Goal: Find specific page/section: Find specific page/section

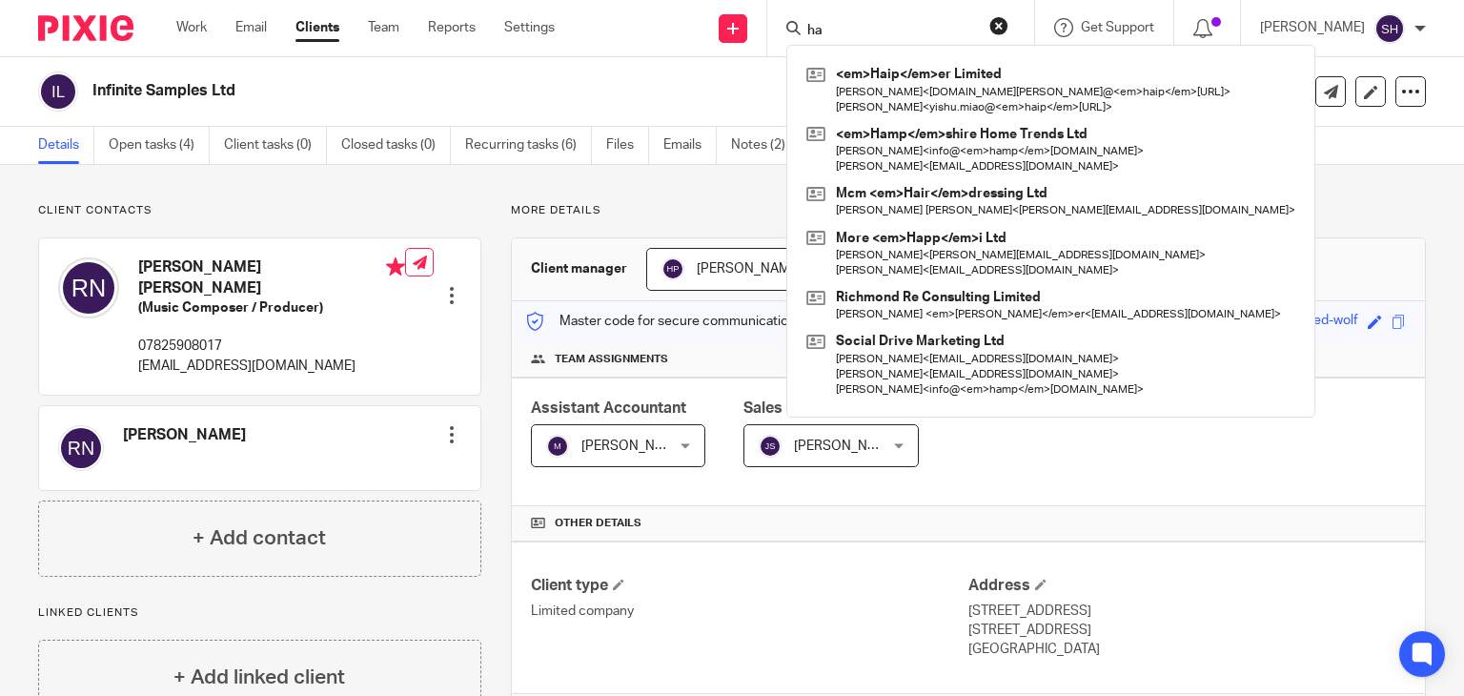
type input "h"
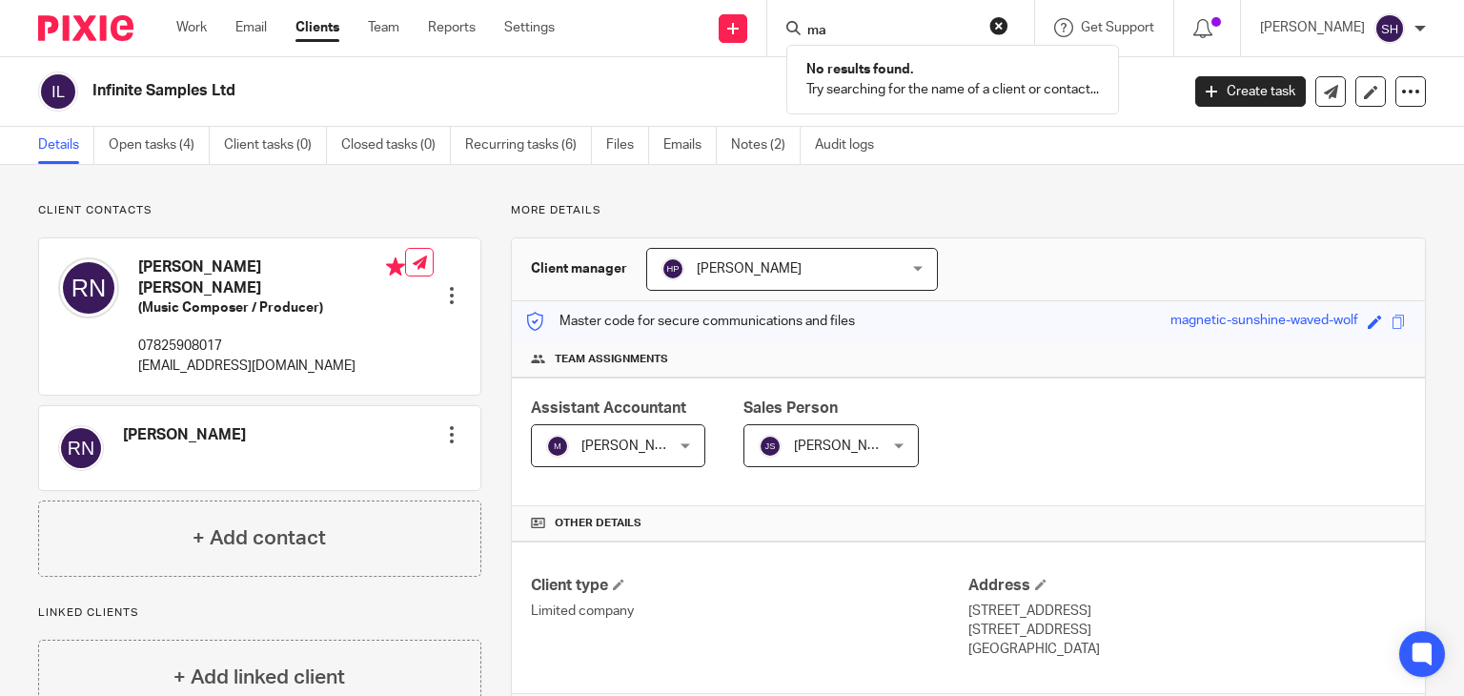
type input "m"
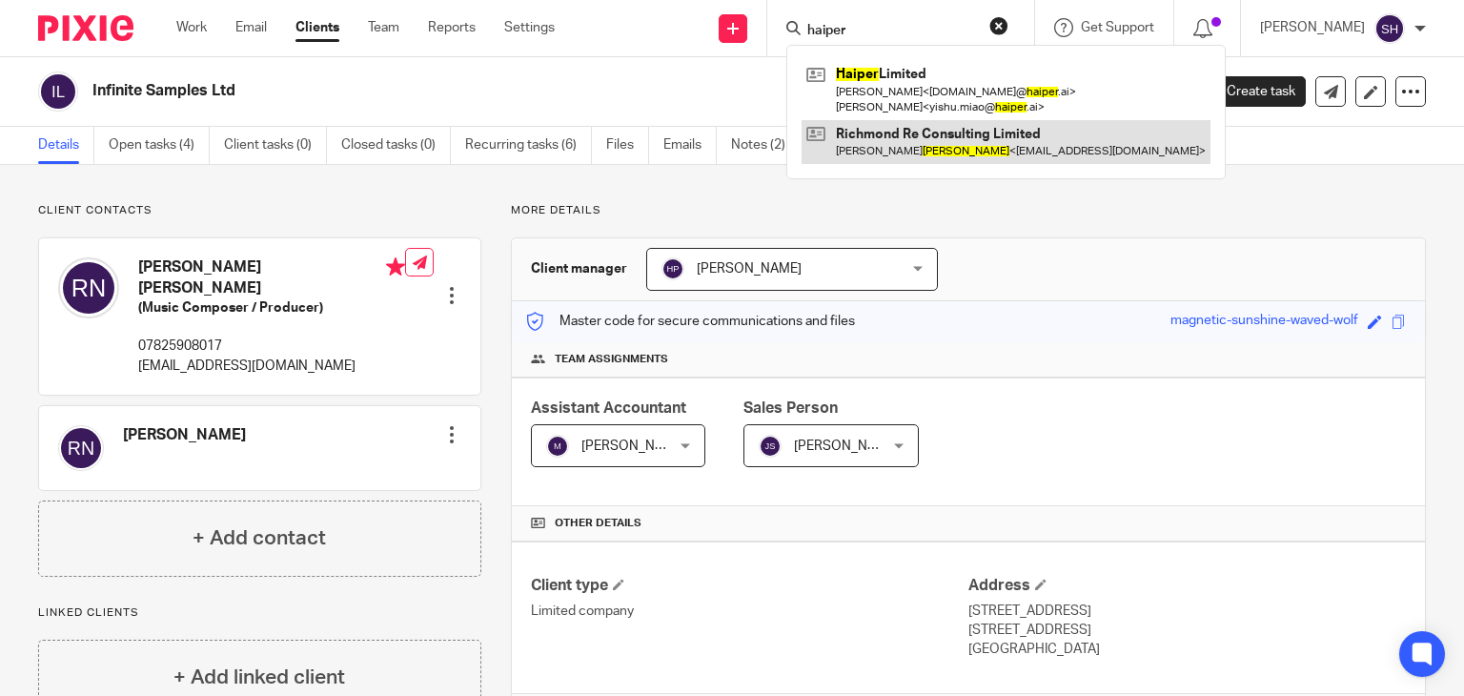
type input "haiper"
click at [924, 125] on link at bounding box center [1006, 142] width 409 height 44
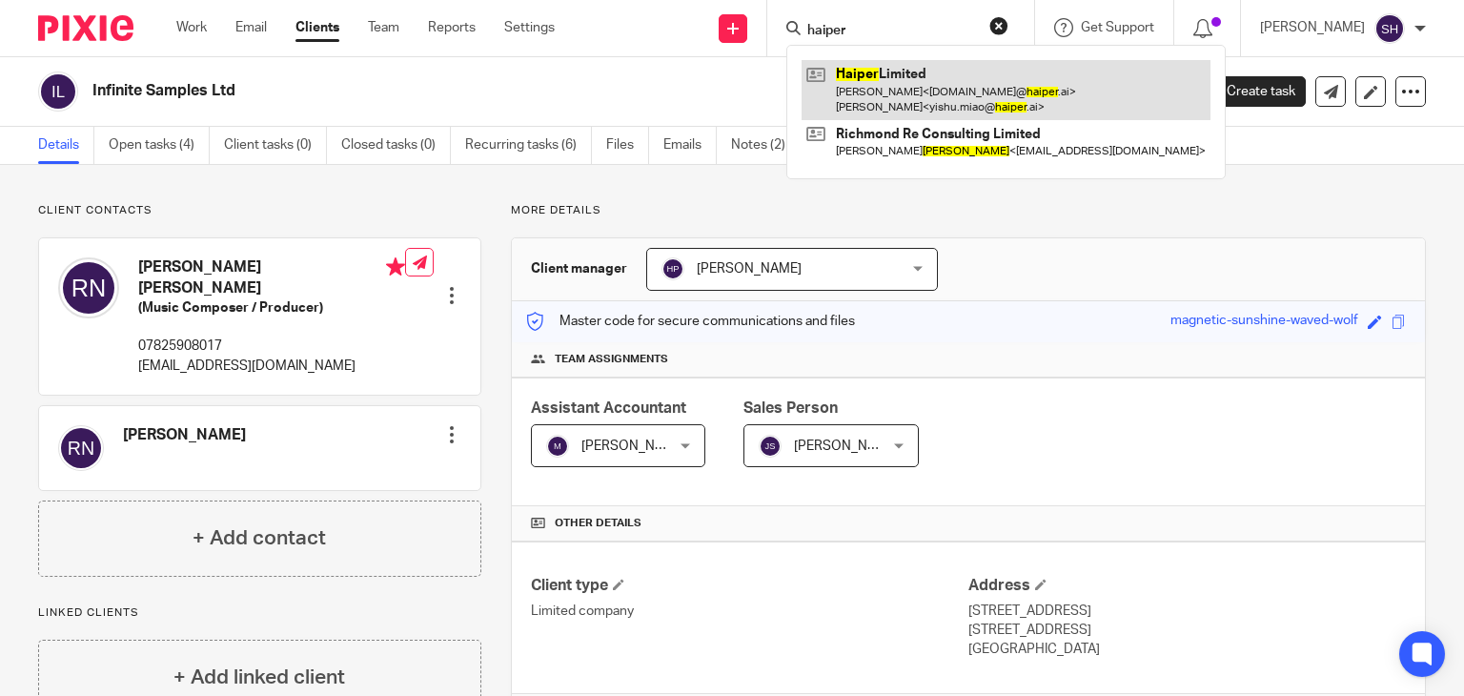
click at [921, 83] on link at bounding box center [1006, 89] width 409 height 59
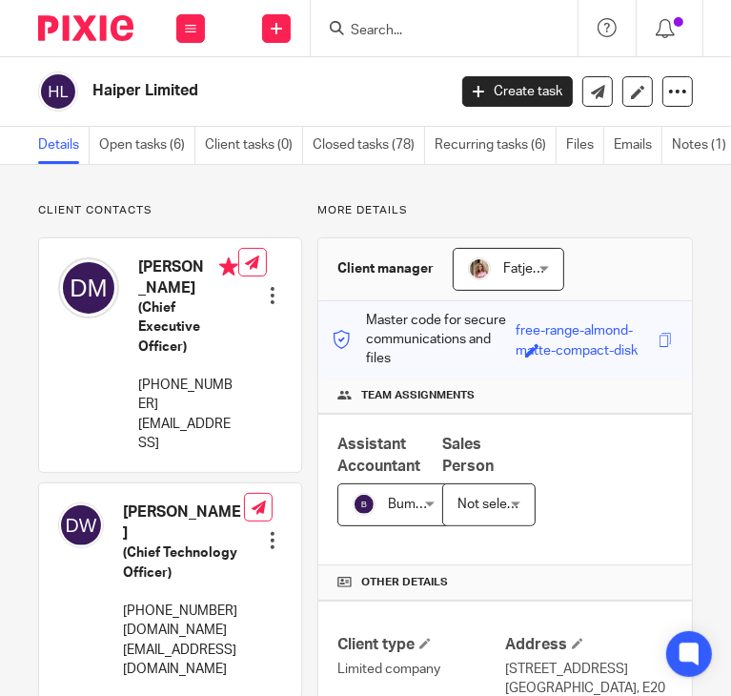
drag, startPoint x: 412, startPoint y: 15, endPoint x: 400, endPoint y: 31, distance: 19.1
click at [400, 31] on div at bounding box center [444, 28] width 267 height 56
click at [400, 31] on input "Search" at bounding box center [435, 31] width 172 height 17
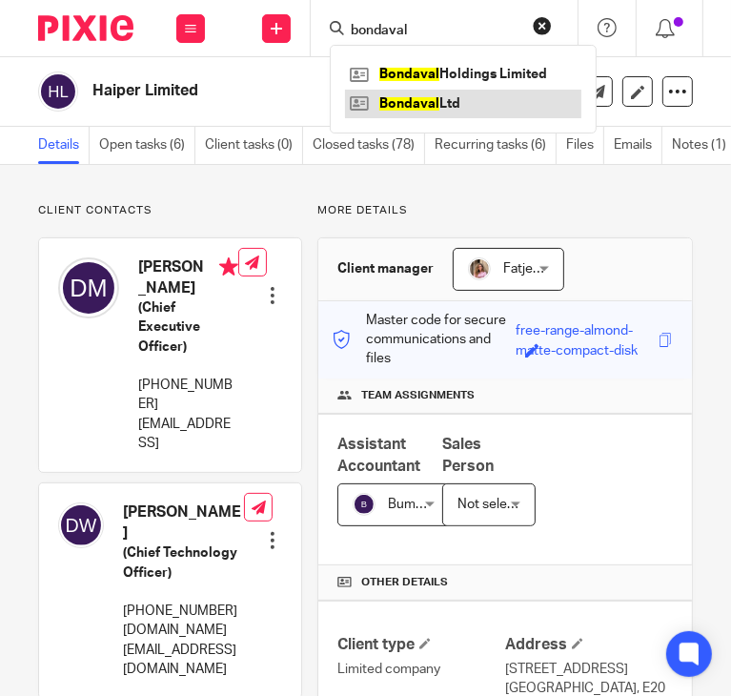
type input "bondaval"
click at [441, 100] on link at bounding box center [463, 104] width 236 height 29
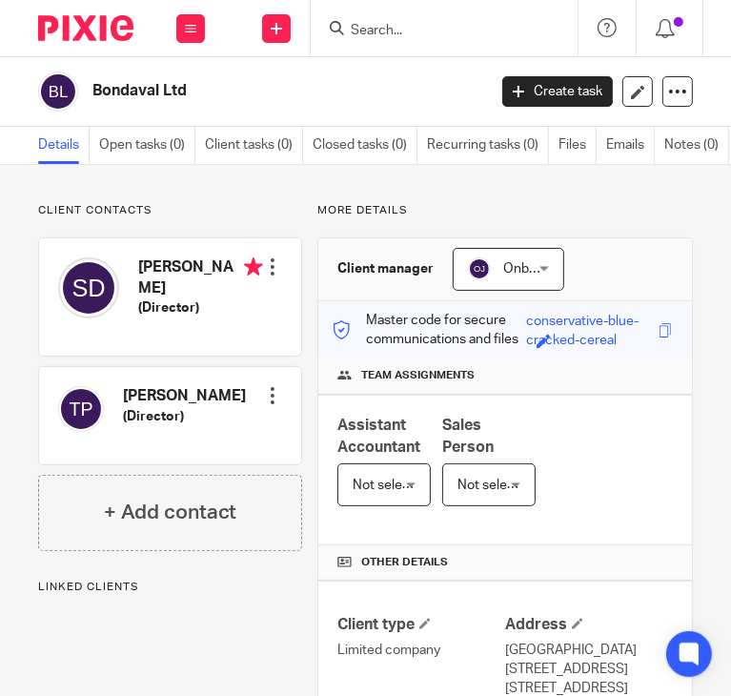
click at [400, 438] on span "Assistant Accountant" at bounding box center [378, 436] width 83 height 37
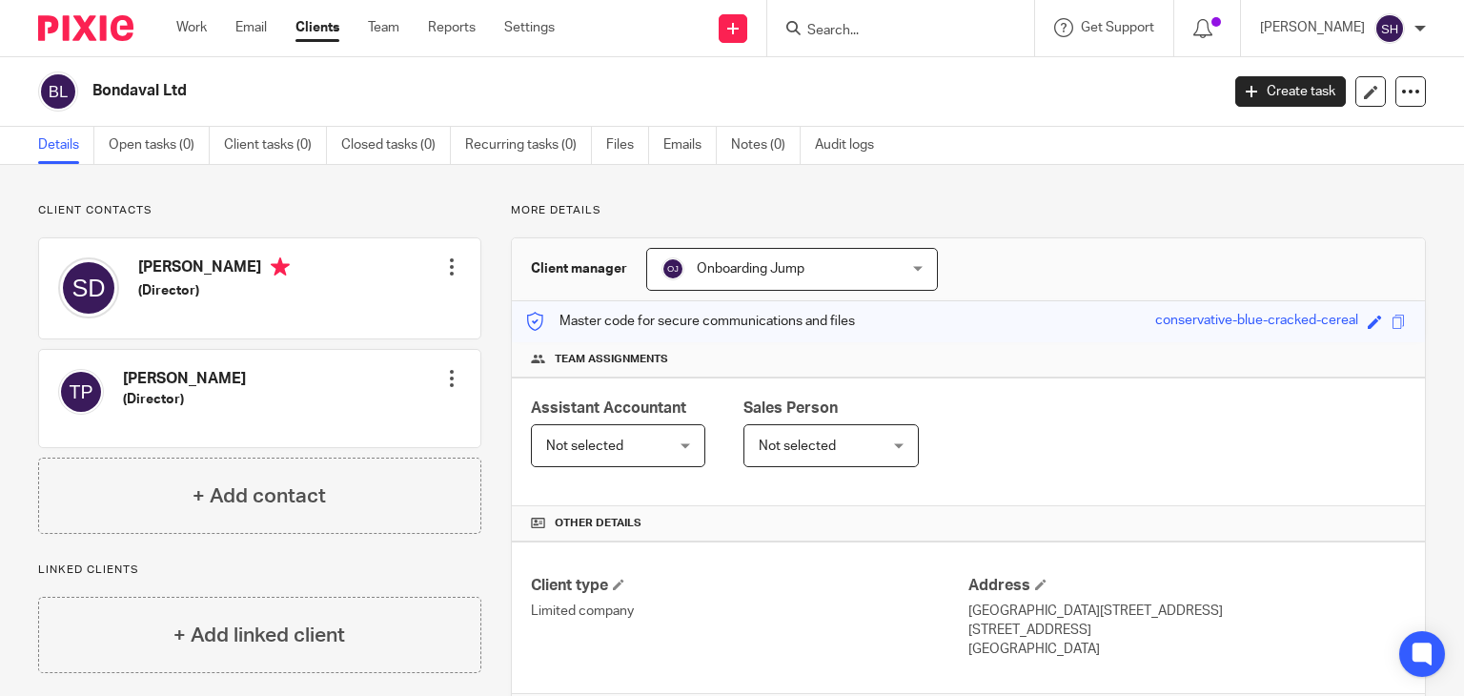
click at [166, 84] on h2 "Bondaval Ltd" at bounding box center [537, 91] width 891 height 20
copy main "Bondaval Ltd Create task Update from Companies House Export data Merge Archive …"
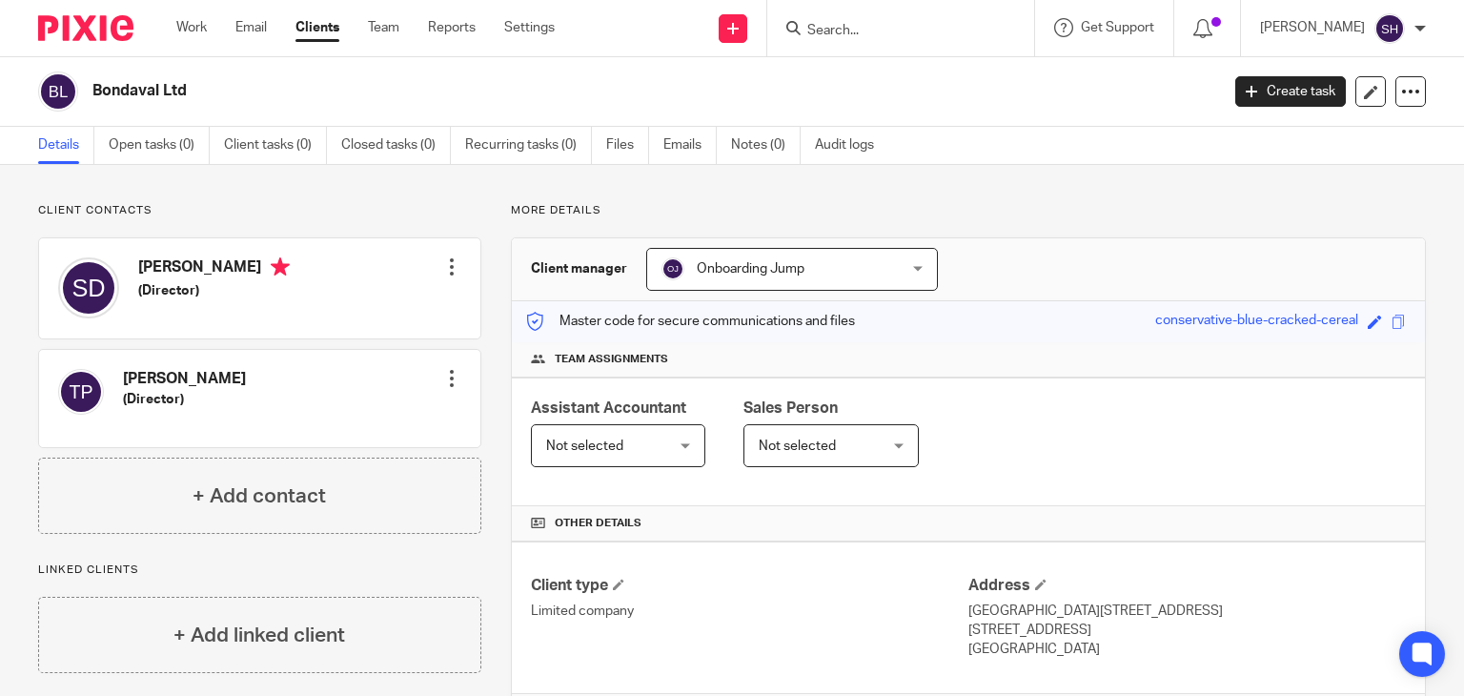
click at [730, 34] on input "Search" at bounding box center [892, 31] width 172 height 17
type input "bondaval"
click at [730, 68] on link at bounding box center [920, 74] width 236 height 29
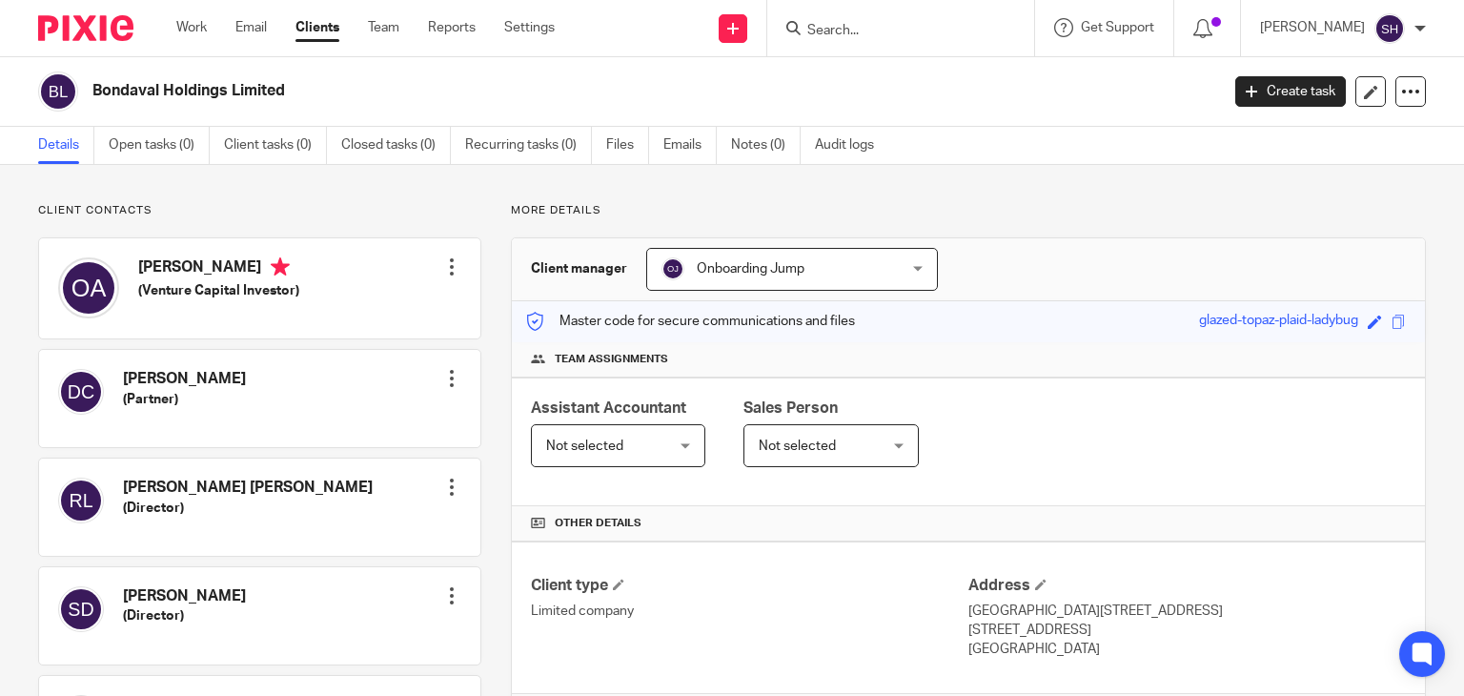
click at [198, 88] on h2 "Bondaval Holdings Limited" at bounding box center [537, 91] width 891 height 20
copy main "Bondaval Holdings Limited Create task Update from Companies House Export data M…"
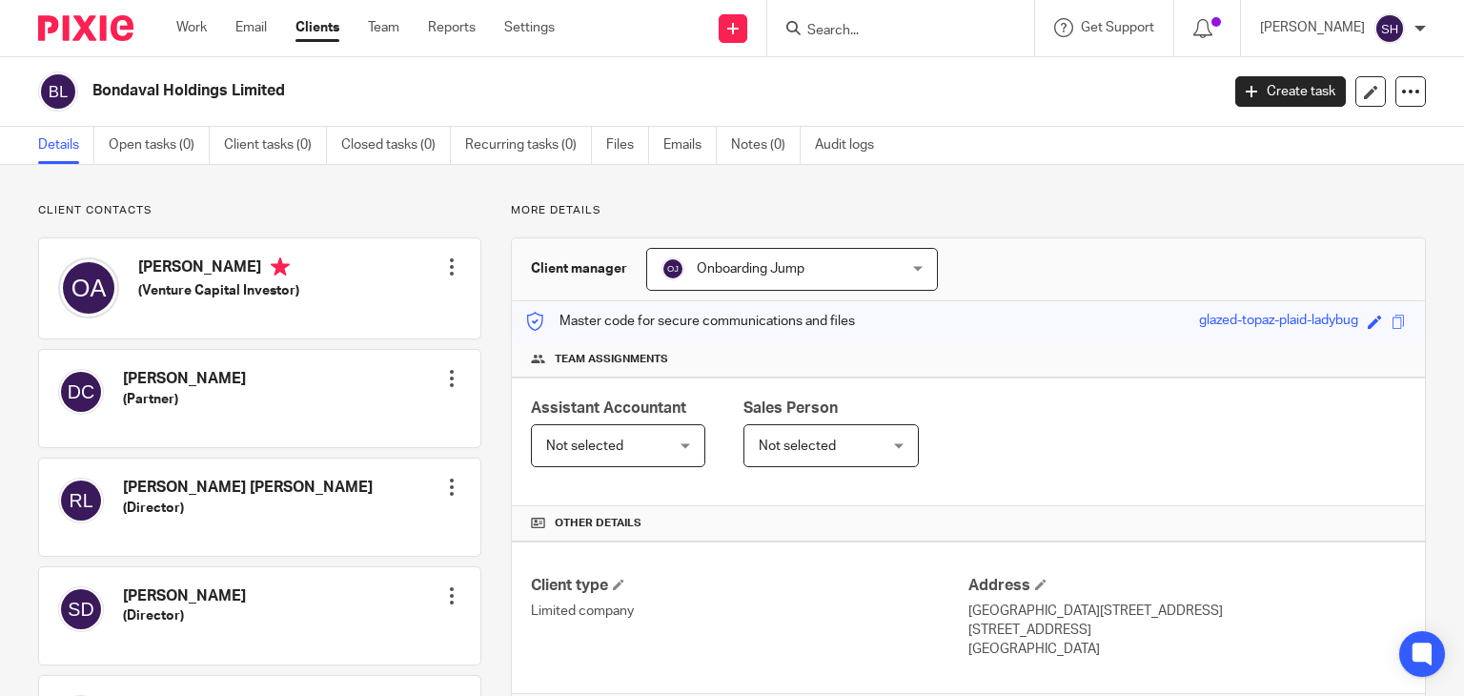
click at [871, 30] on input "Search" at bounding box center [892, 31] width 172 height 17
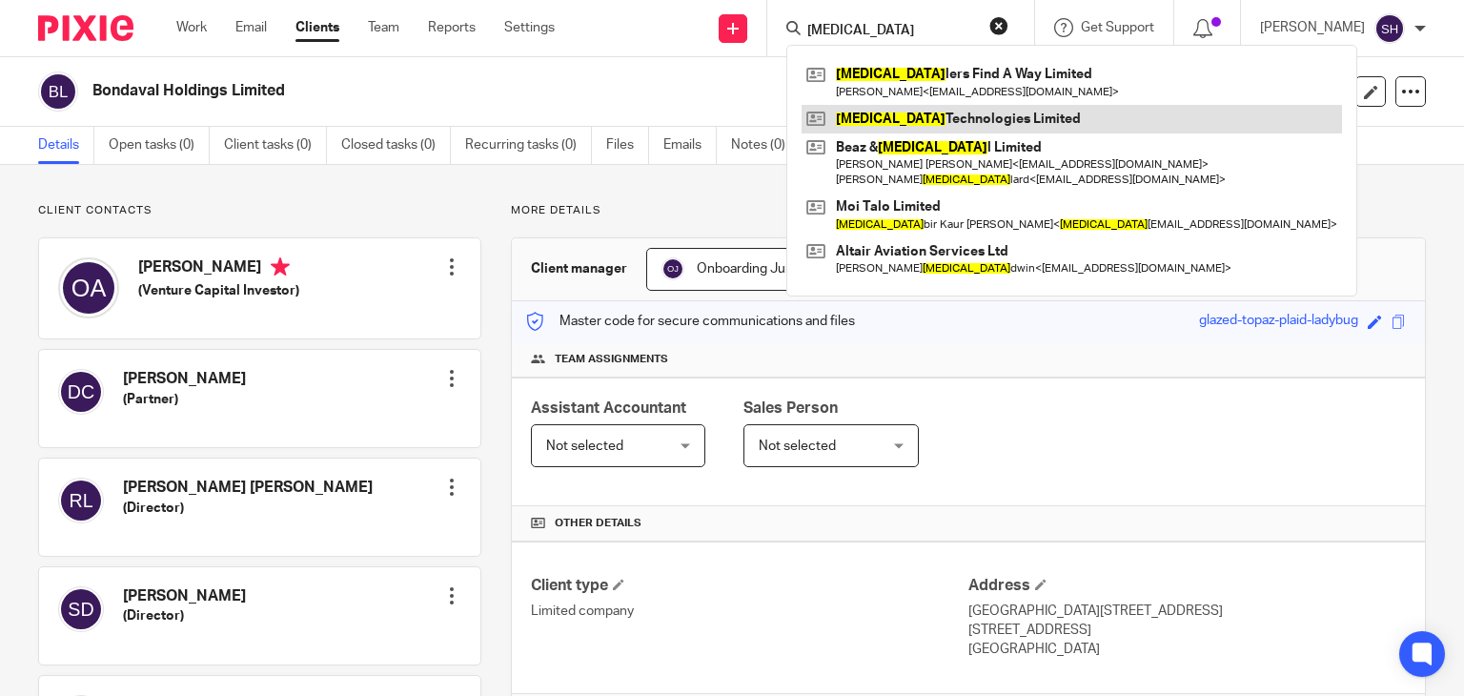
type input "bal"
click at [964, 112] on link at bounding box center [1072, 119] width 541 height 29
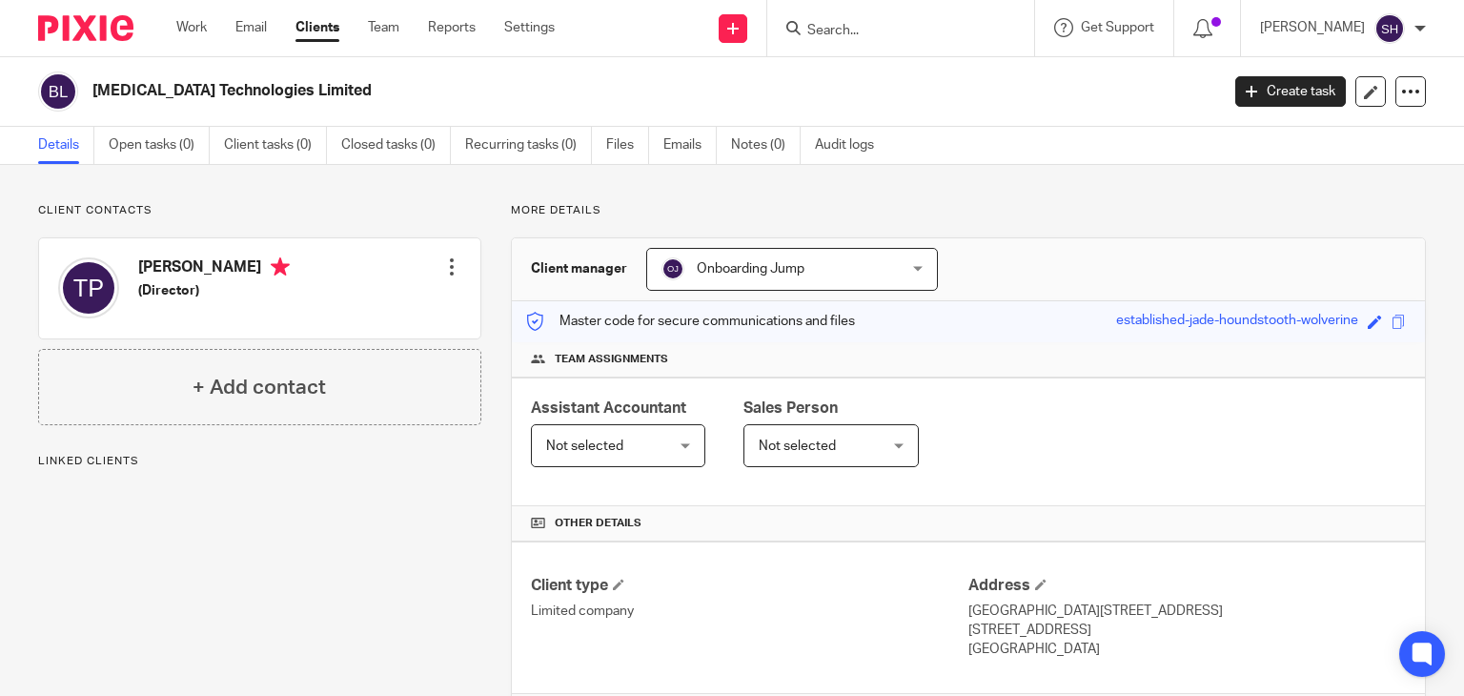
click at [143, 80] on div "[MEDICAL_DATA] Technologies Limited" at bounding box center [622, 91] width 1169 height 40
copy main "[MEDICAL_DATA] Technologies Limited Create task Update from Companies House Exp…"
